Goal: Task Accomplishment & Management: Use online tool/utility

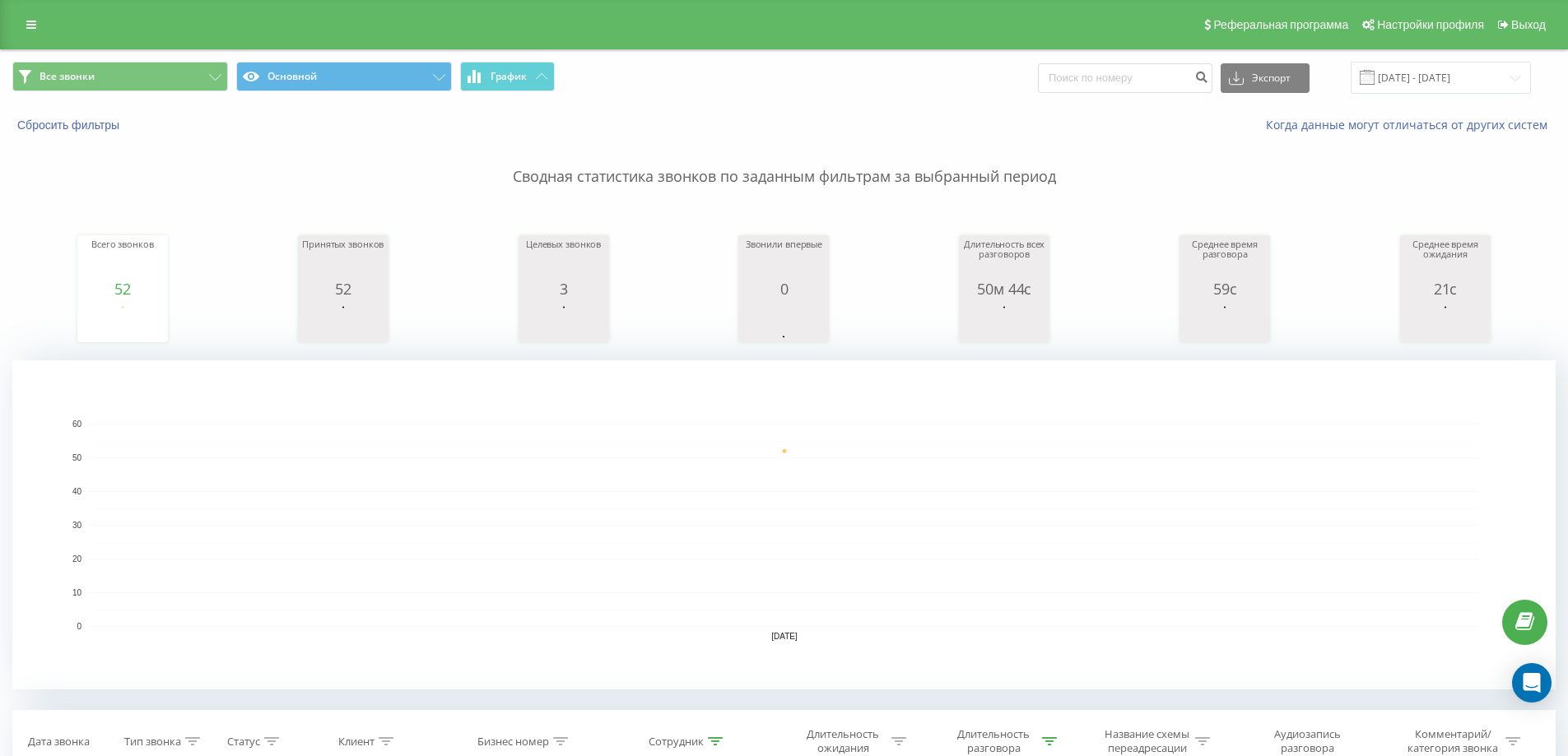
type input "7"
